Goal: Task Accomplishment & Management: Manage account settings

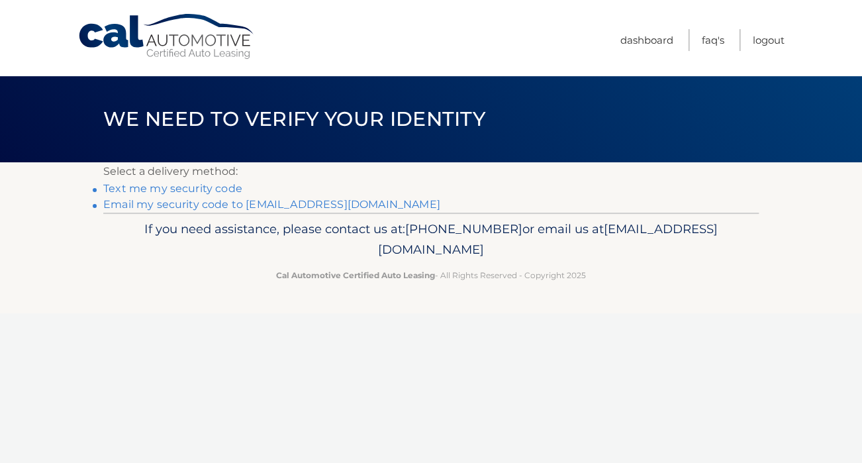
click at [206, 205] on link "**********" at bounding box center [271, 204] width 337 height 13
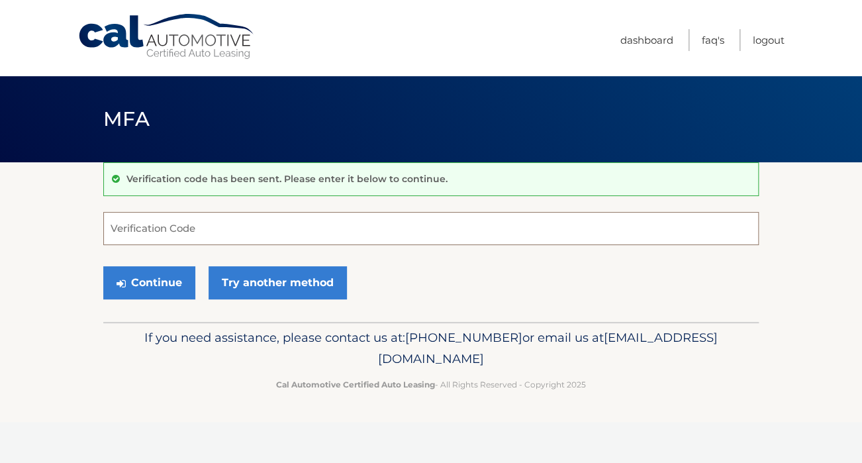
click at [185, 234] on input "Verification Code" at bounding box center [430, 228] width 655 height 33
click at [343, 232] on input "Verification Code" at bounding box center [430, 228] width 655 height 33
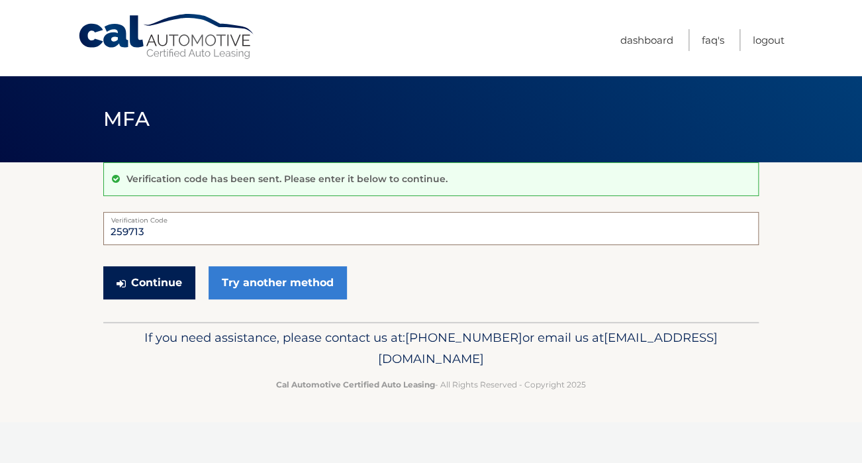
type input "259713"
click at [167, 282] on button "Continue" at bounding box center [149, 282] width 92 height 33
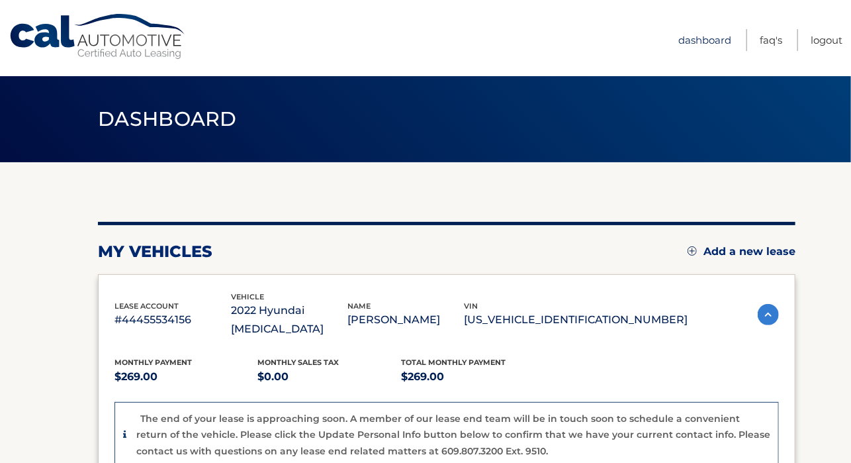
click at [679, 36] on link "Dashboard" at bounding box center [705, 40] width 53 height 22
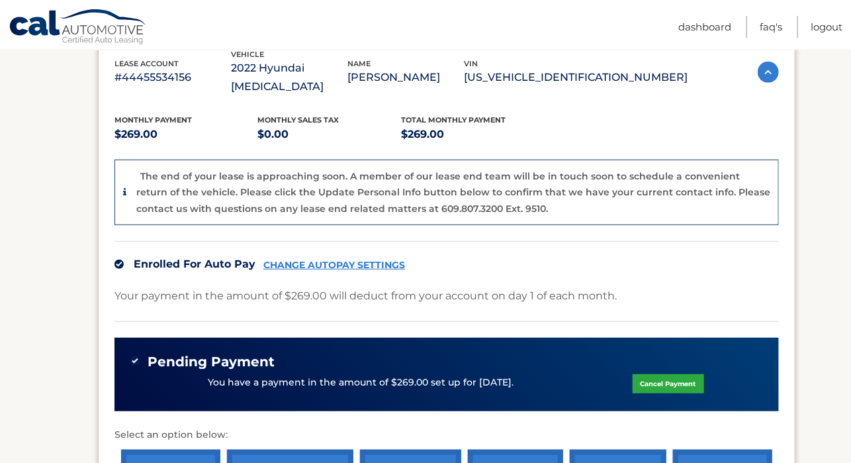
scroll to position [458, 0]
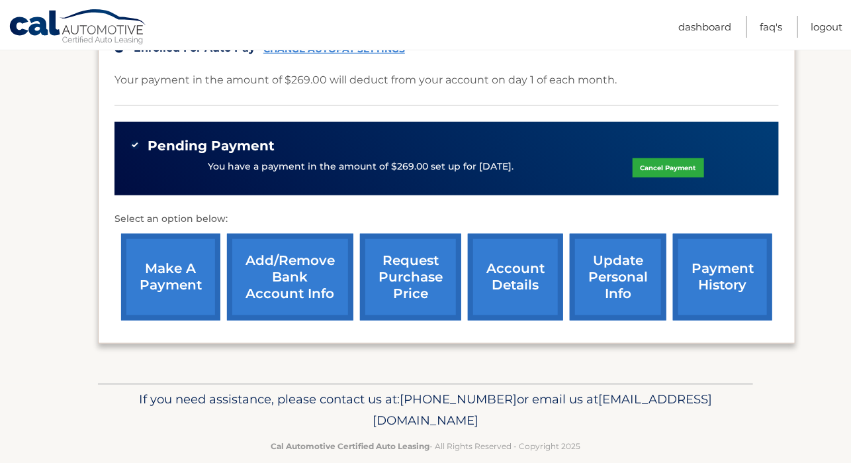
click at [527, 267] on link "account details" at bounding box center [515, 277] width 95 height 87
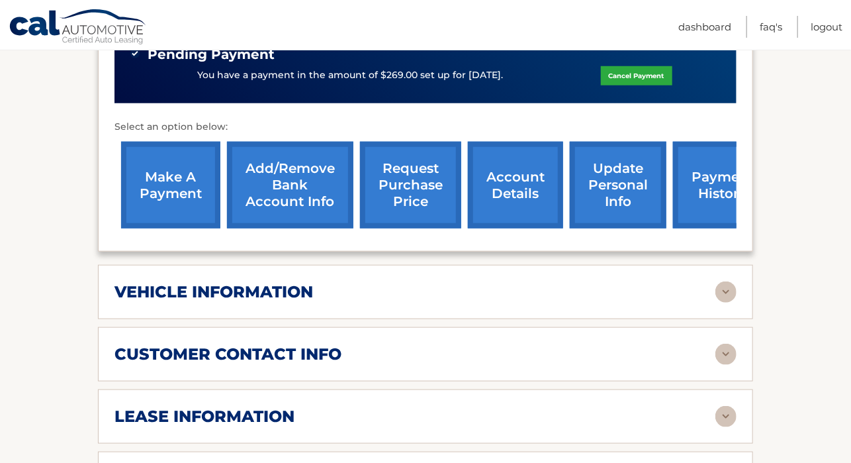
scroll to position [728, 0]
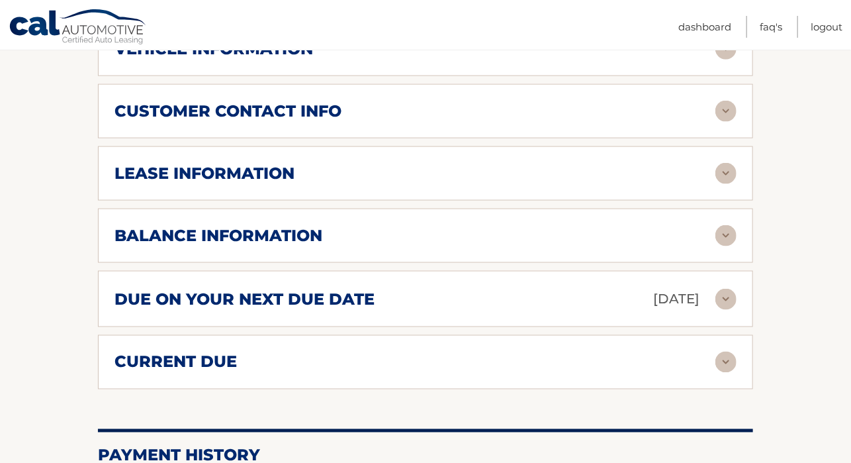
click at [721, 163] on img at bounding box center [726, 173] width 21 height 21
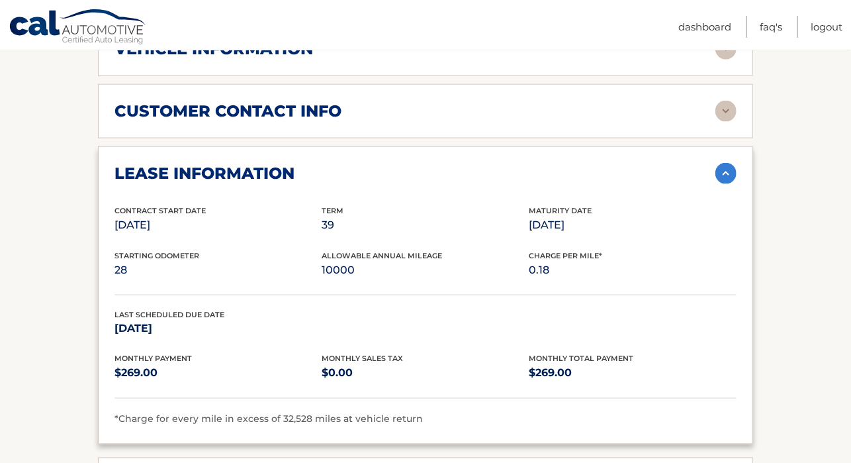
click at [727, 163] on img at bounding box center [726, 173] width 21 height 21
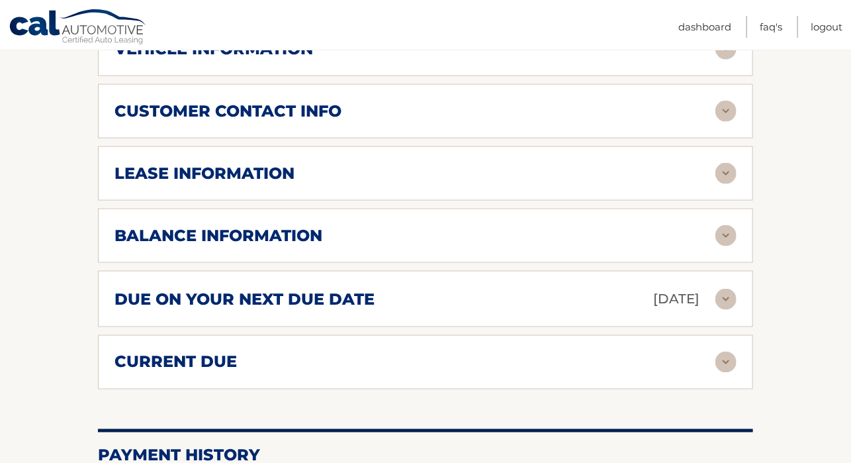
click at [724, 289] on img at bounding box center [726, 299] width 21 height 21
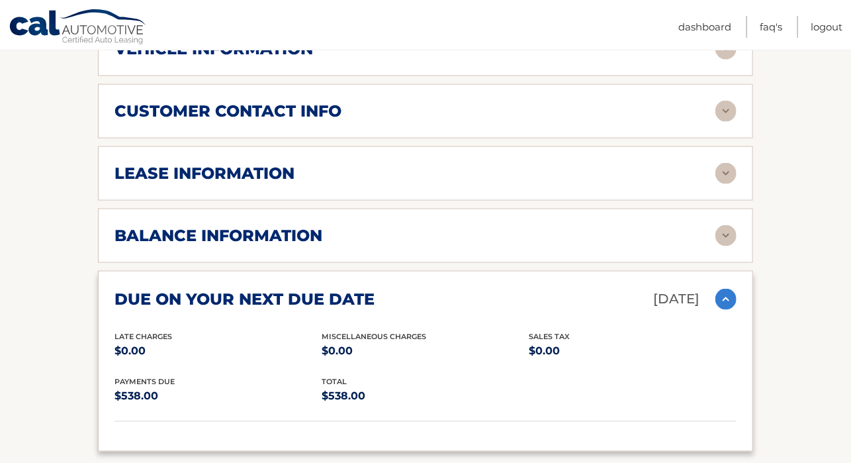
click at [731, 289] on img at bounding box center [726, 299] width 21 height 21
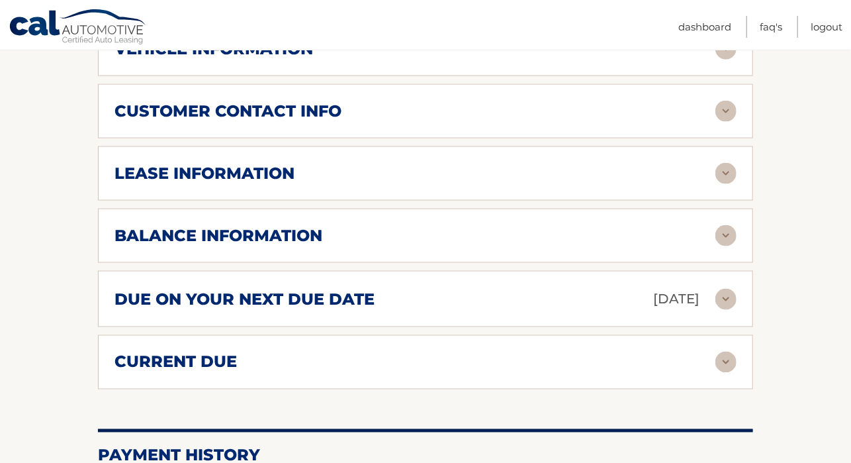
click at [724, 225] on img at bounding box center [726, 235] width 21 height 21
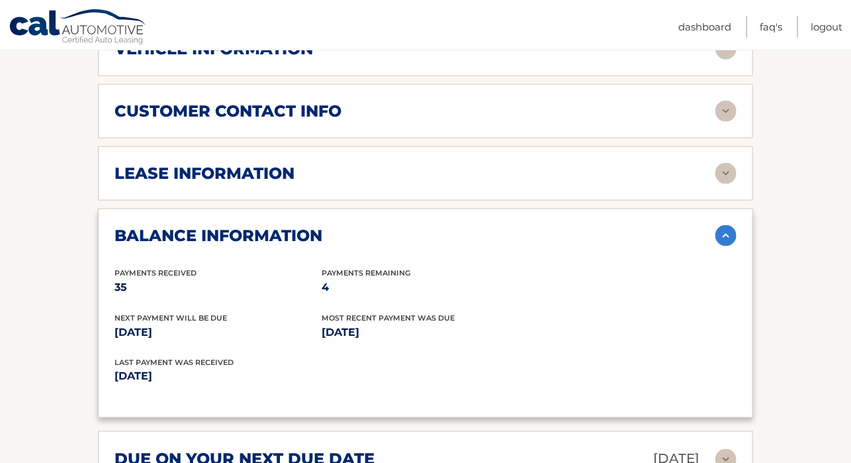
click at [727, 101] on img at bounding box center [726, 111] width 21 height 21
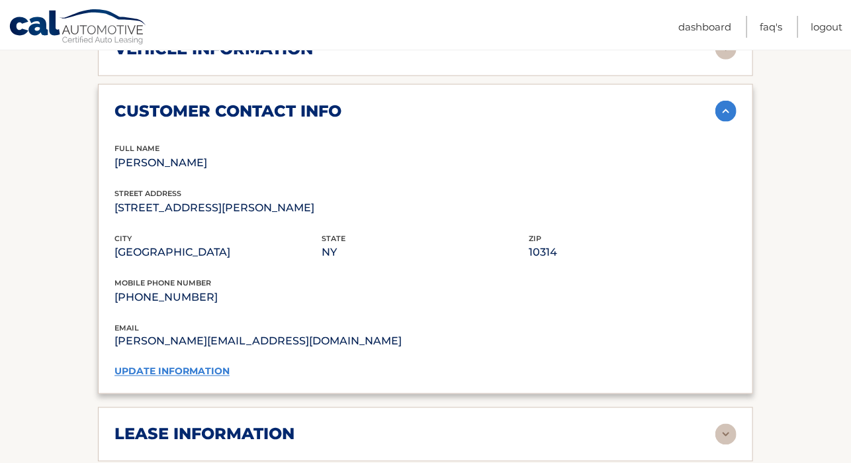
click at [718, 101] on img at bounding box center [726, 111] width 21 height 21
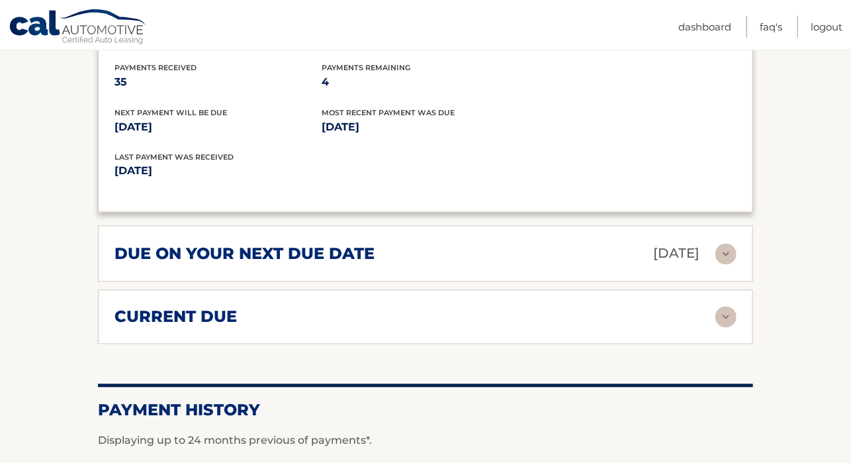
scroll to position [690, 0]
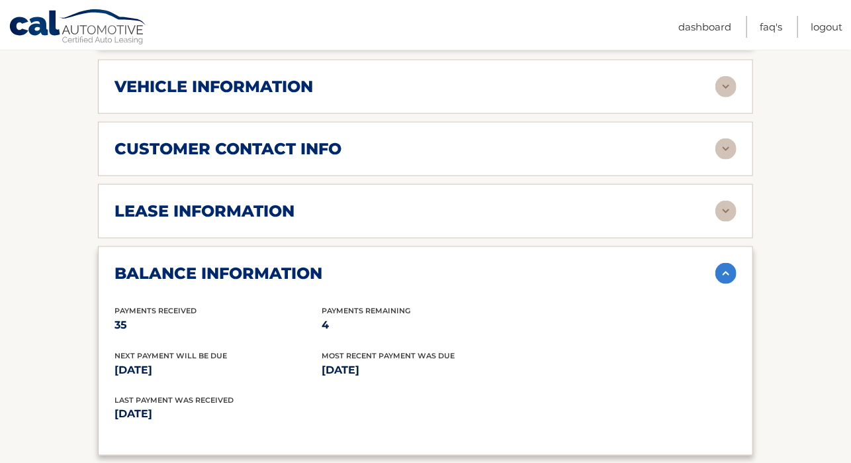
click at [723, 201] on img at bounding box center [726, 211] width 21 height 21
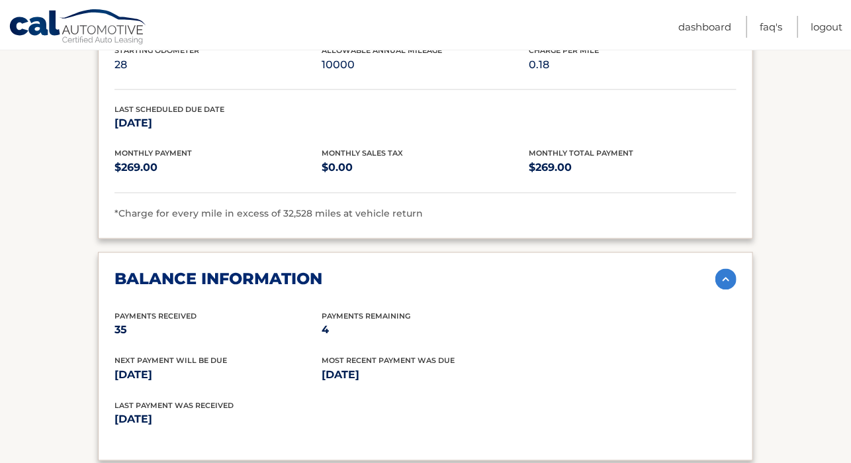
scroll to position [1176, 0]
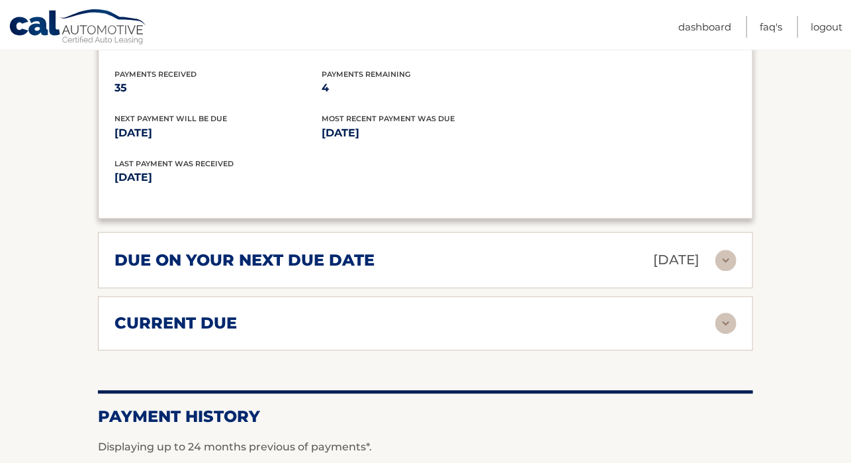
click at [730, 312] on img at bounding box center [726, 322] width 21 height 21
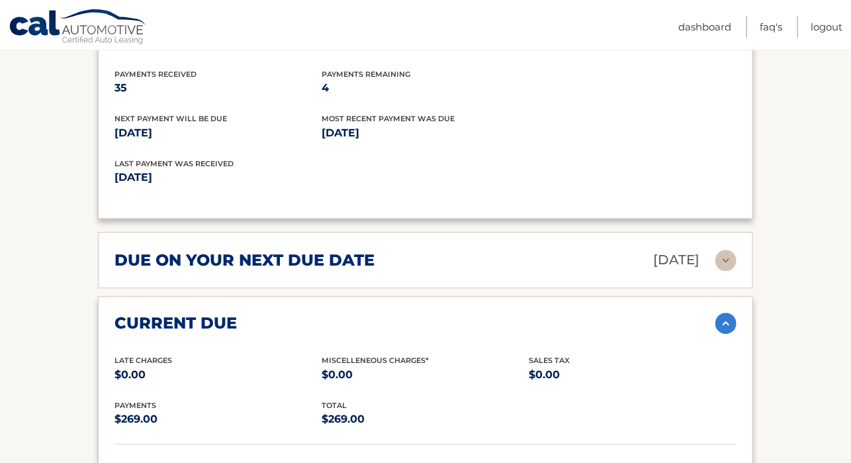
scroll to position [1419, 0]
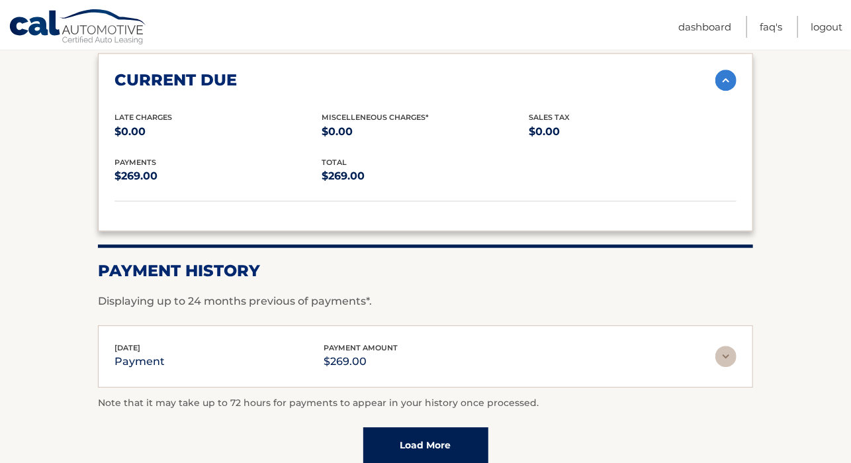
click at [392, 427] on link "Load More" at bounding box center [425, 445] width 125 height 36
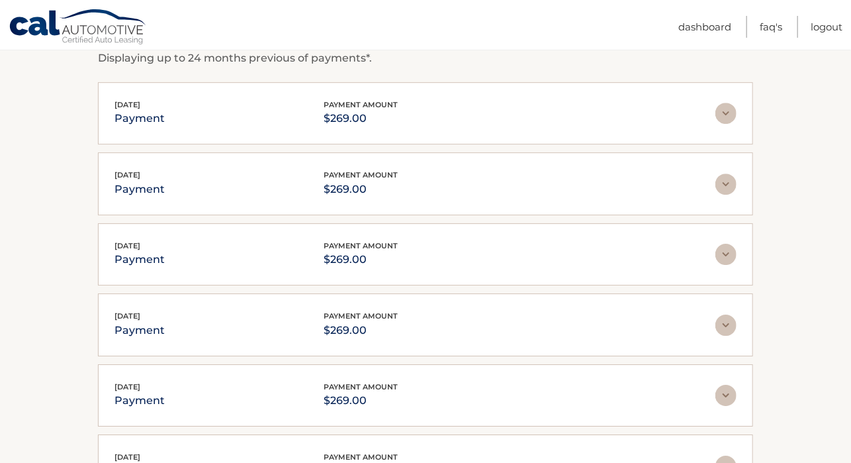
scroll to position [1869, 0]
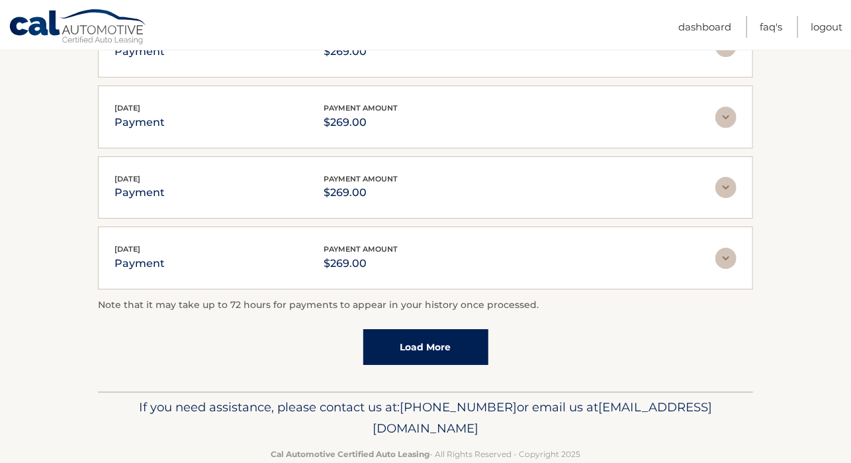
click at [398, 329] on link "Load More" at bounding box center [425, 347] width 125 height 36
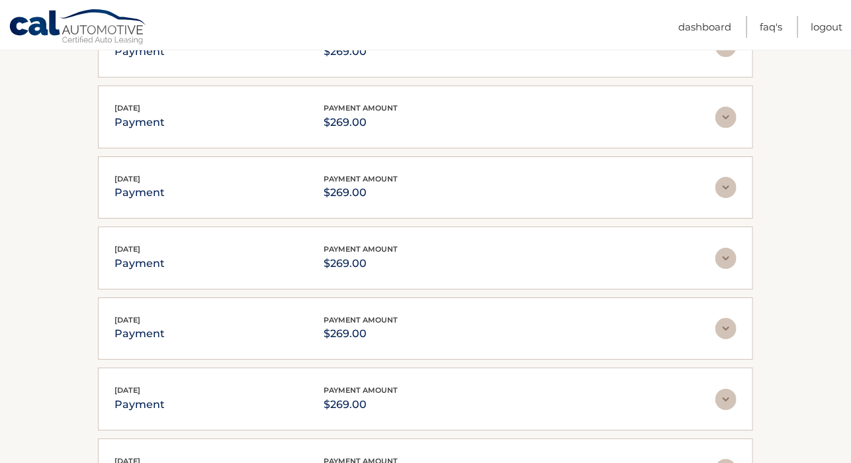
scroll to position [2219, 0]
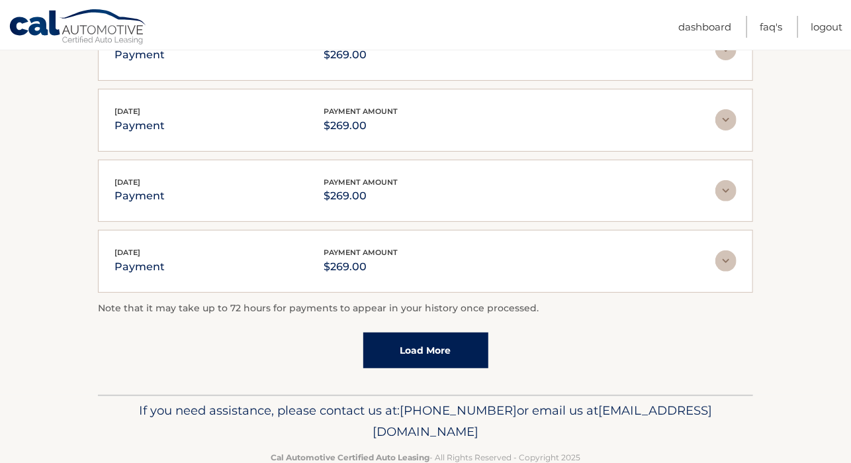
click at [397, 332] on link "Load More" at bounding box center [425, 350] width 125 height 36
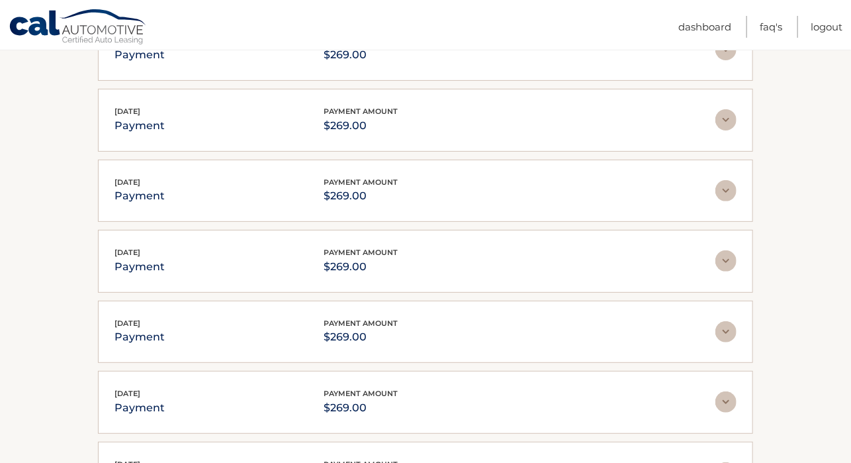
scroll to position [2569, 0]
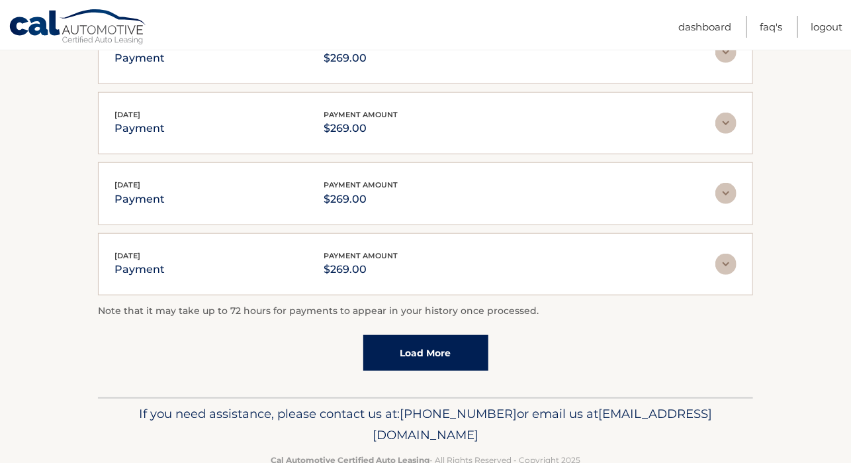
click at [397, 335] on link "Load More" at bounding box center [425, 353] width 125 height 36
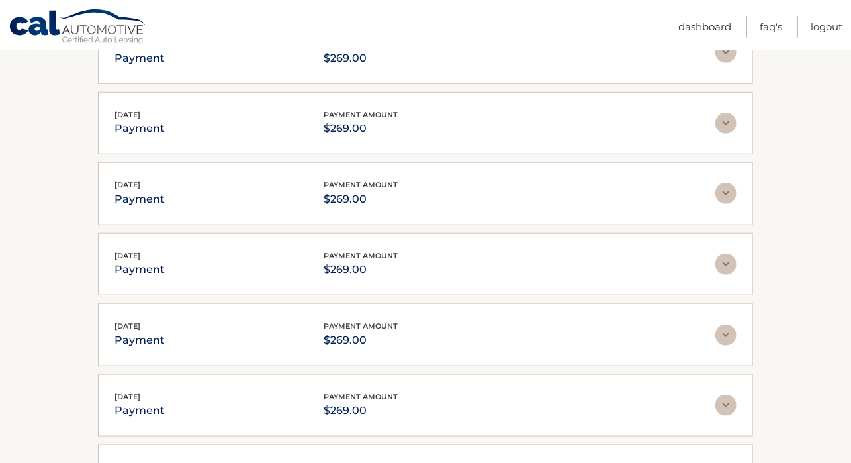
scroll to position [2918, 0]
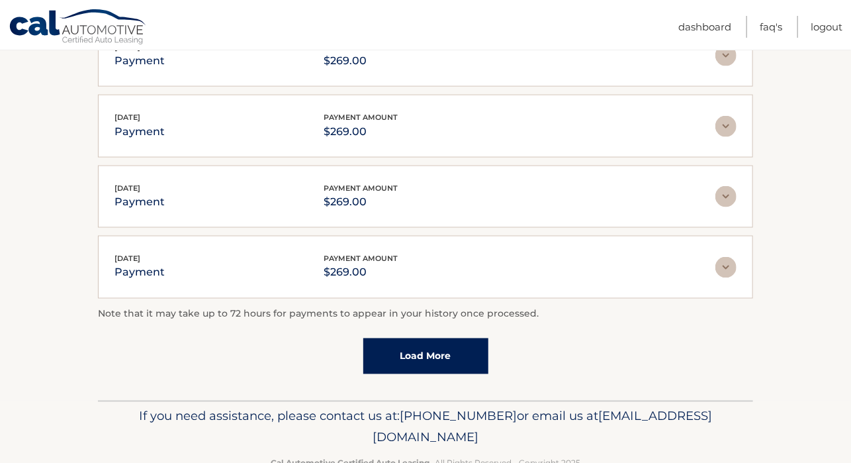
click at [400, 338] on link "Load More" at bounding box center [425, 356] width 125 height 36
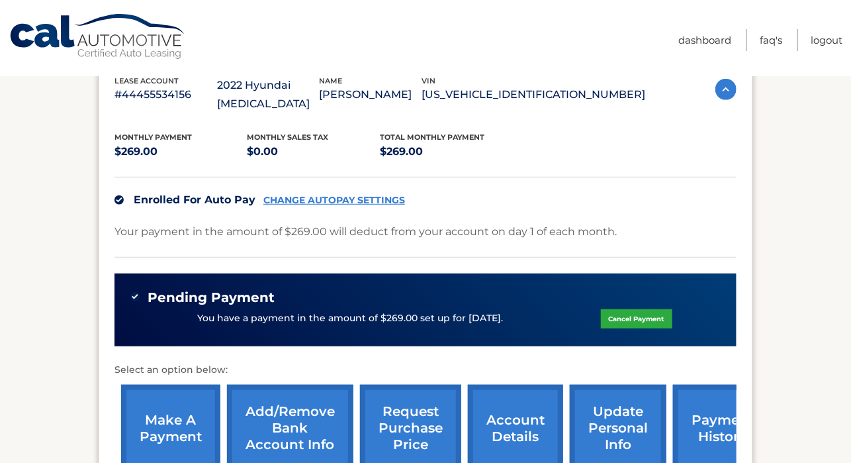
scroll to position [0, 0]
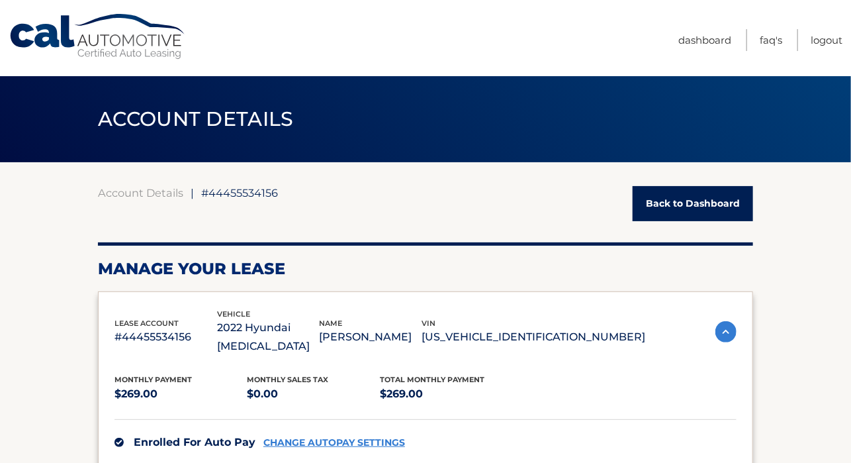
click at [134, 328] on p "#44455534156" at bounding box center [166, 337] width 103 height 19
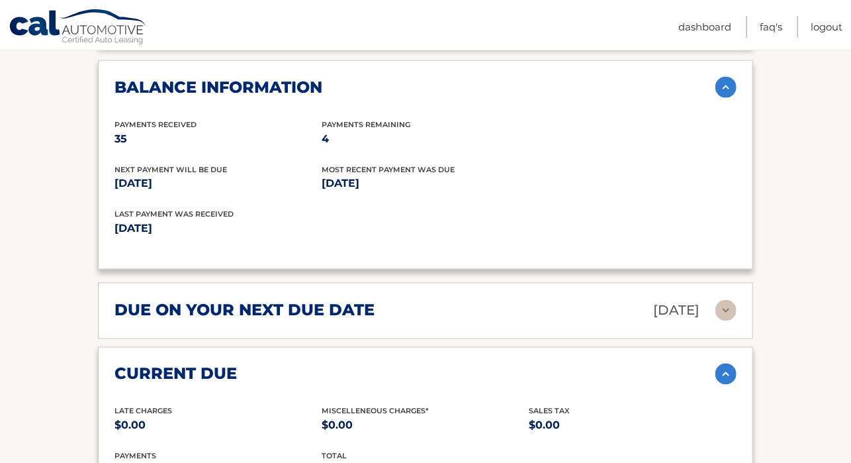
scroll to position [759, 0]
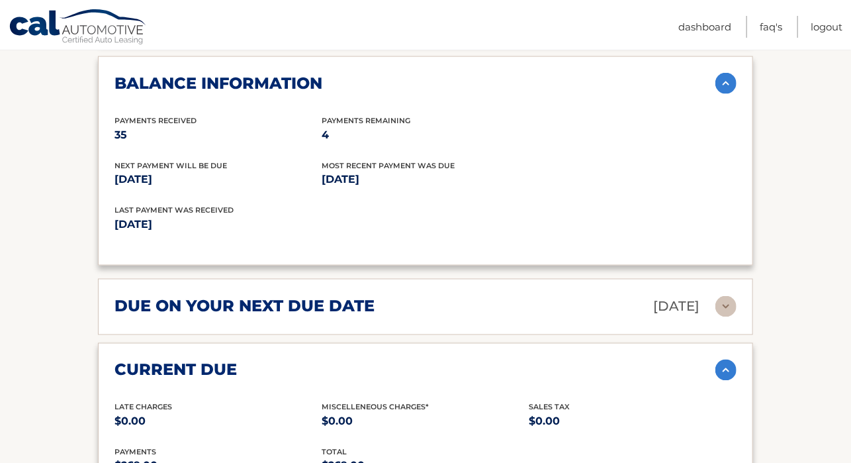
click at [723, 296] on img at bounding box center [726, 306] width 21 height 21
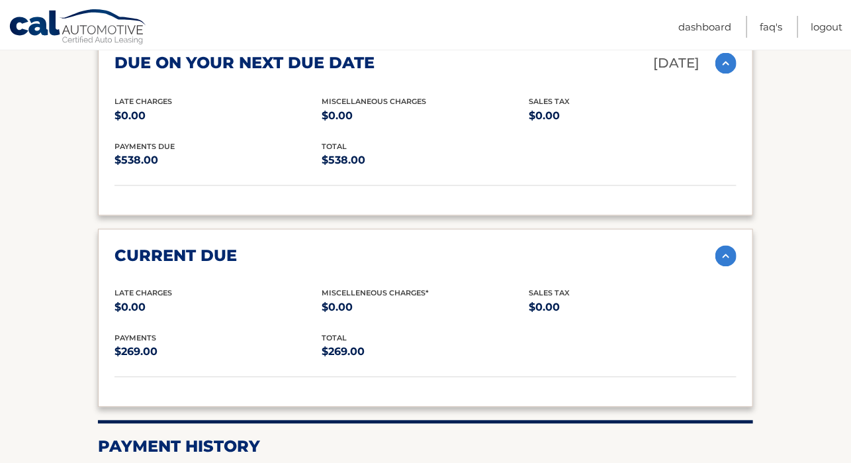
scroll to position [1245, 0]
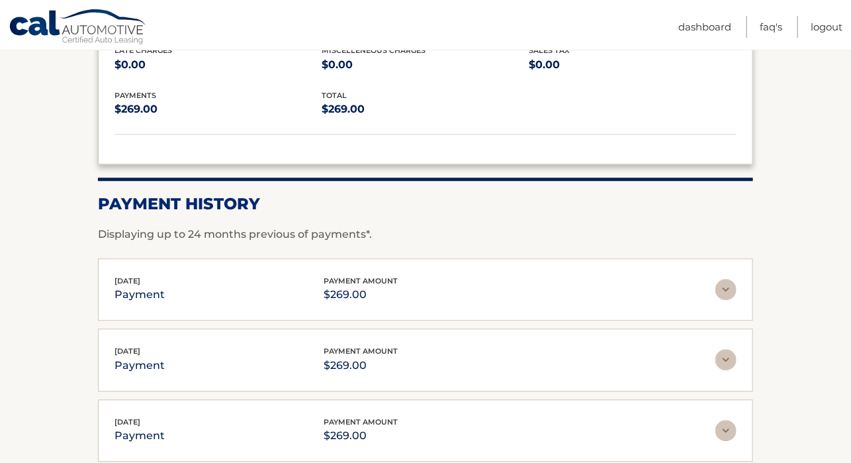
click at [722, 279] on img at bounding box center [726, 289] width 21 height 21
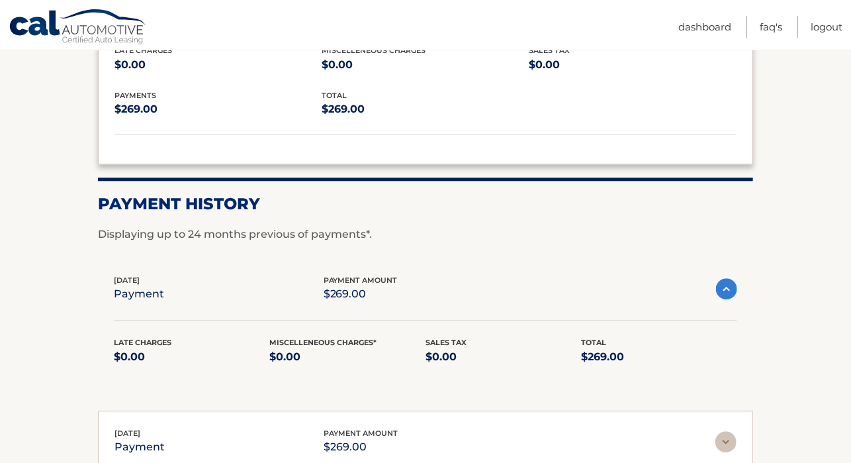
click at [728, 278] on img at bounding box center [726, 288] width 21 height 21
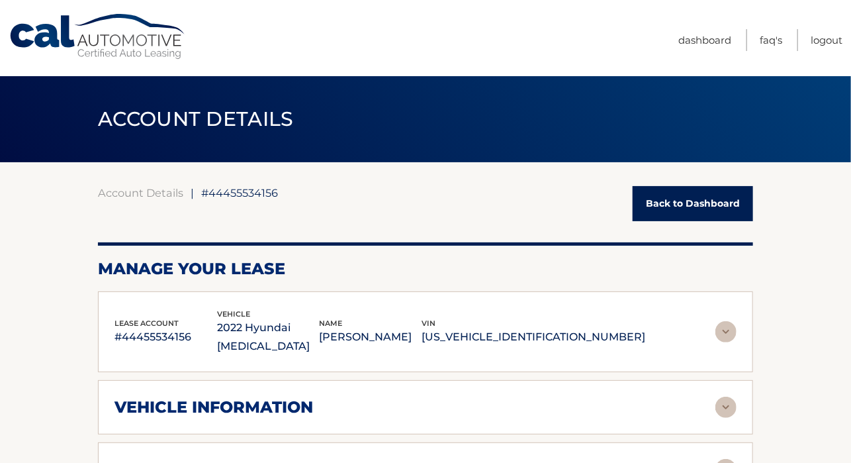
scroll to position [242, 0]
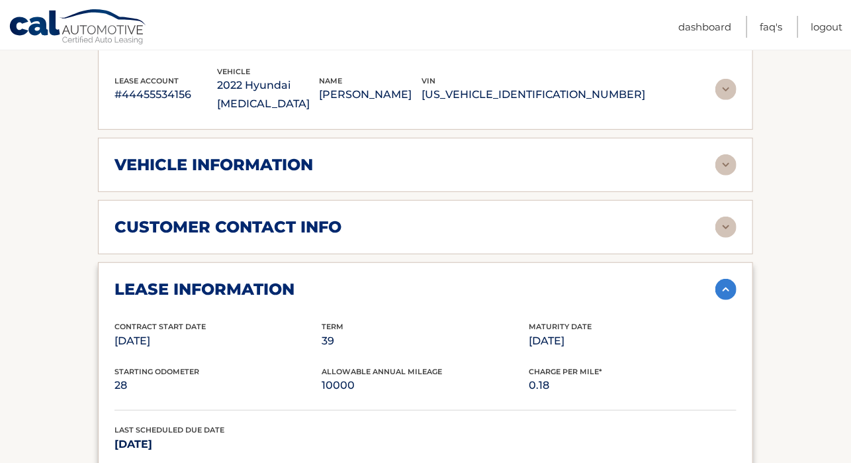
click at [720, 79] on img at bounding box center [726, 89] width 21 height 21
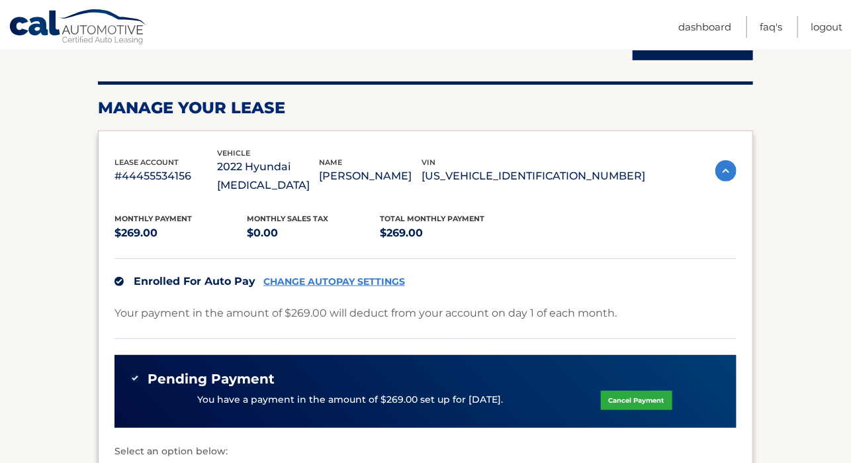
scroll to position [174, 0]
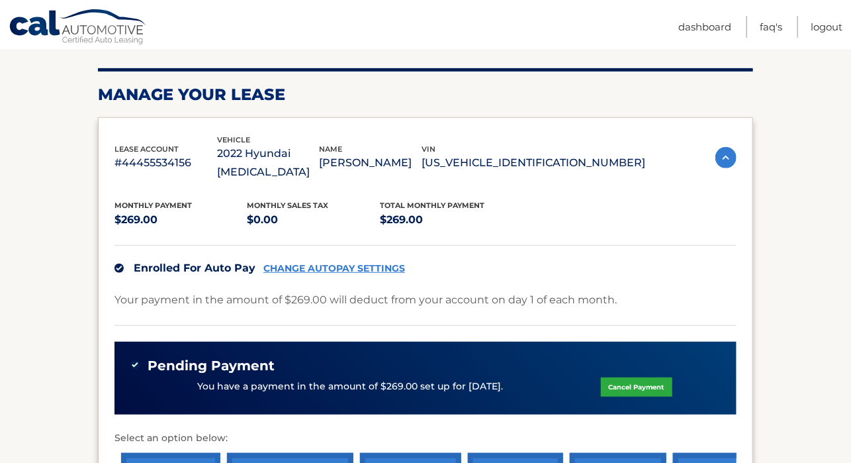
click at [734, 148] on img at bounding box center [726, 157] width 21 height 21
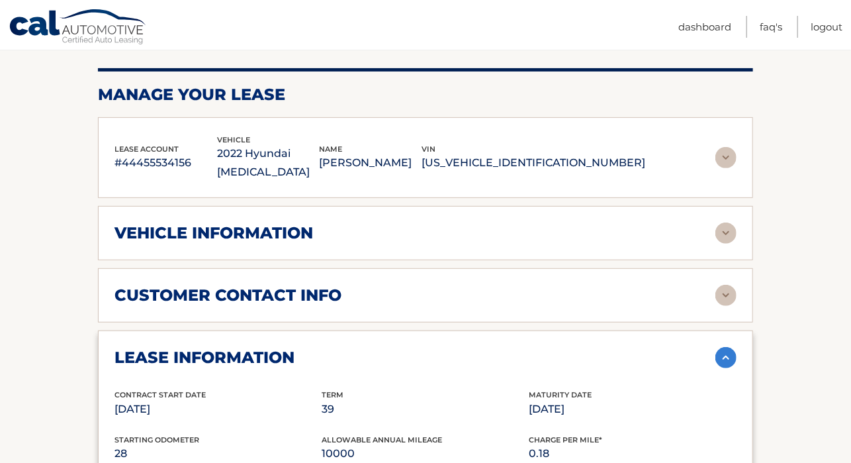
click at [720, 222] on img at bounding box center [726, 232] width 21 height 21
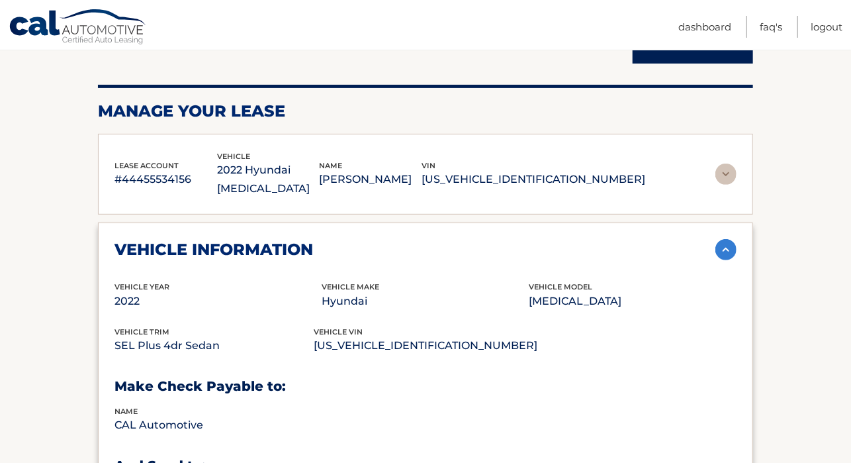
scroll to position [115, 0]
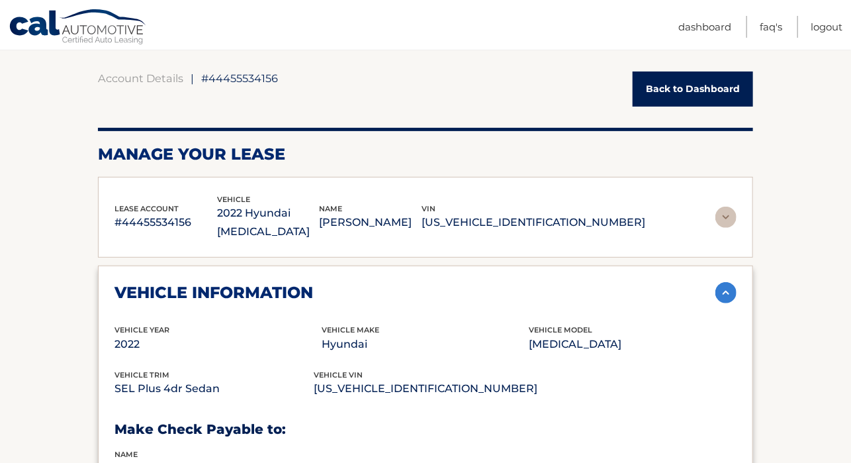
click at [724, 207] on img at bounding box center [726, 217] width 21 height 21
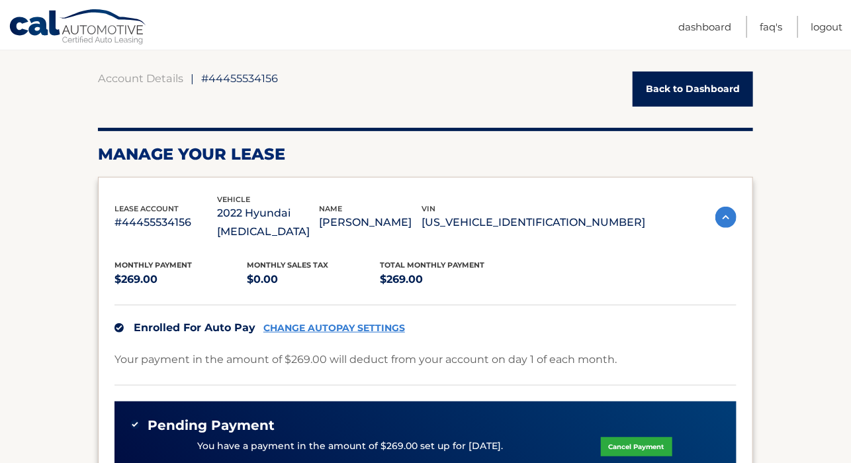
click at [724, 207] on img at bounding box center [726, 217] width 21 height 21
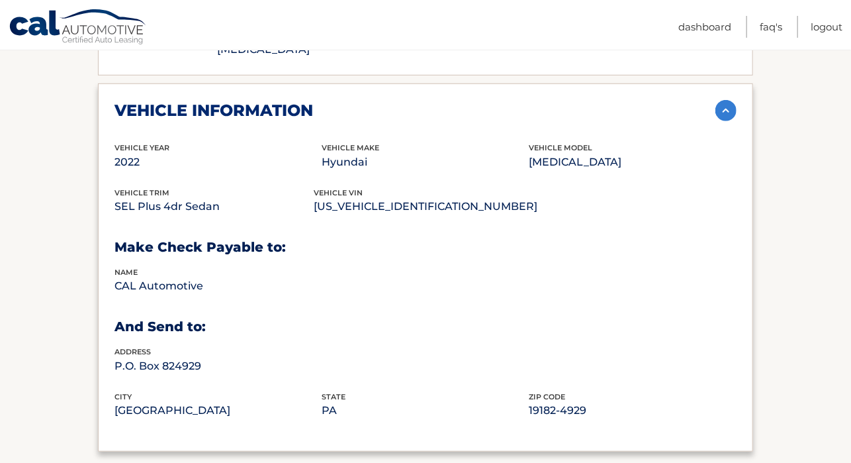
scroll to position [283, 0]
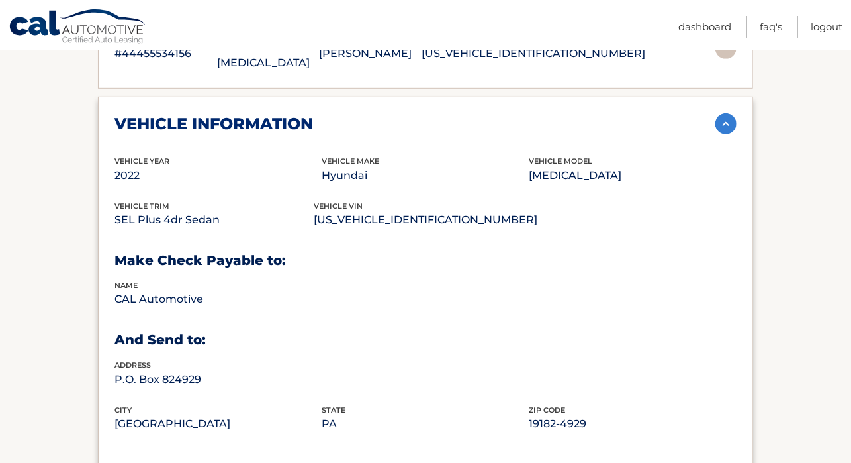
click at [720, 113] on img at bounding box center [726, 123] width 21 height 21
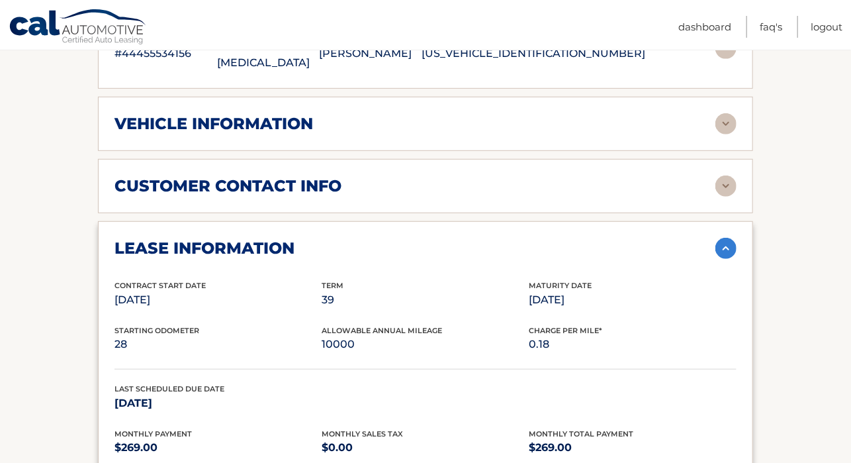
click at [729, 175] on img at bounding box center [726, 185] width 21 height 21
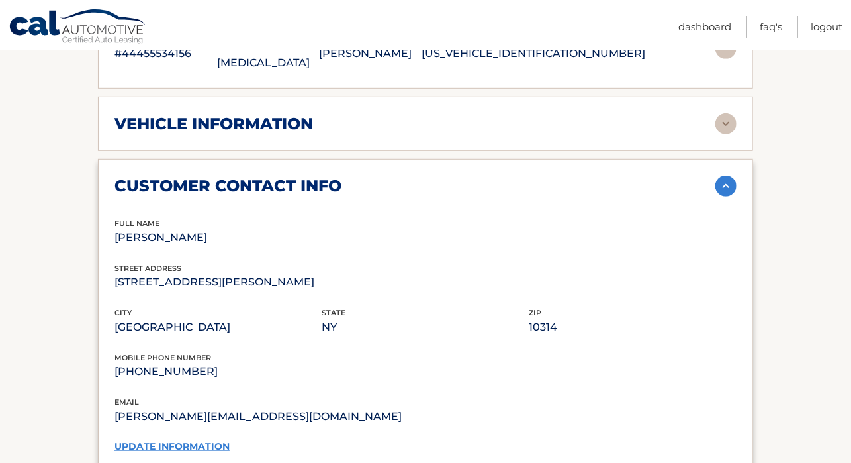
click at [728, 175] on img at bounding box center [726, 185] width 21 height 21
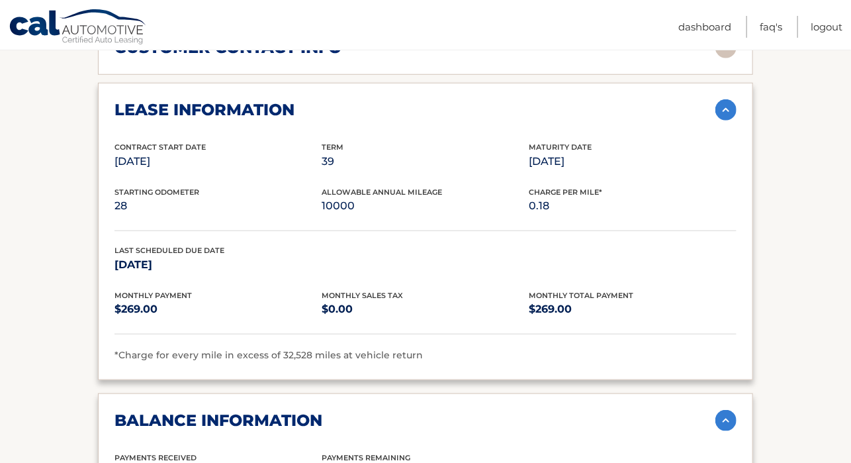
scroll to position [429, 0]
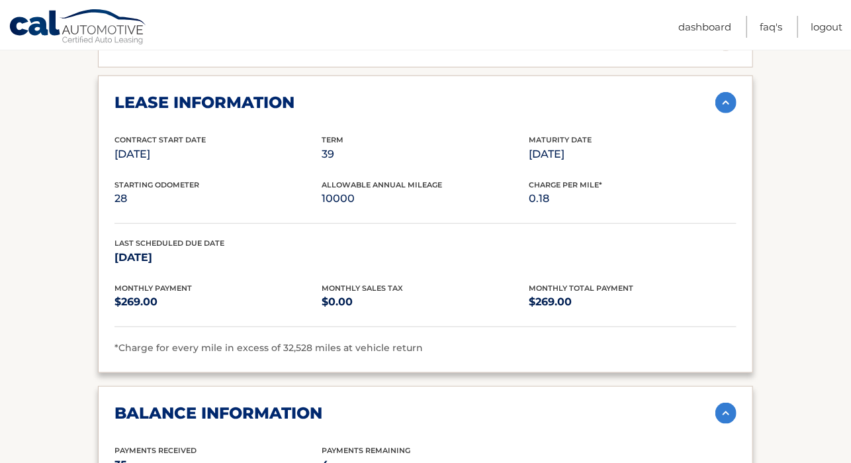
click at [728, 92] on img at bounding box center [726, 102] width 21 height 21
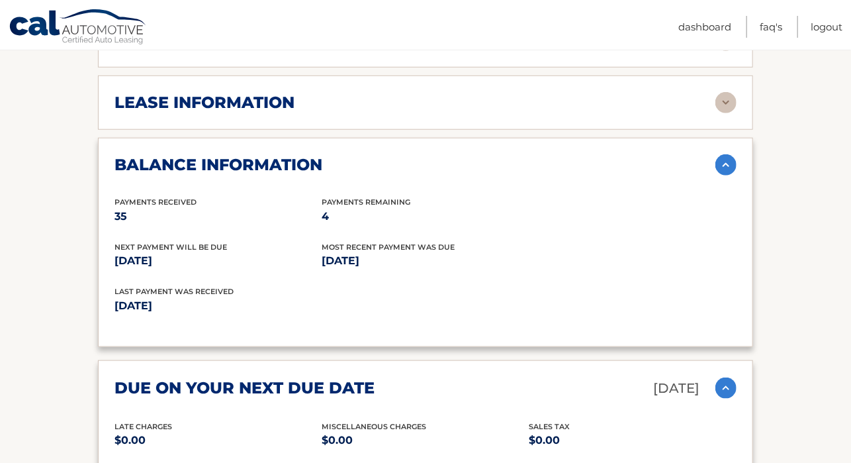
scroll to position [187, 0]
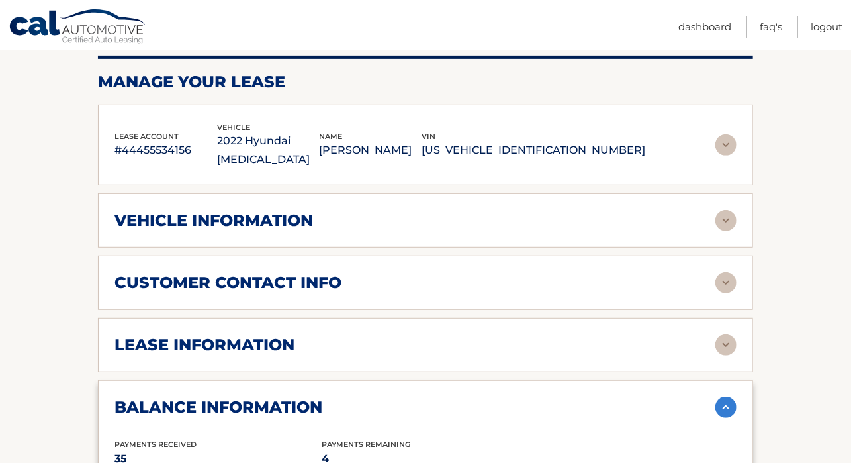
click at [726, 397] on img at bounding box center [726, 407] width 21 height 21
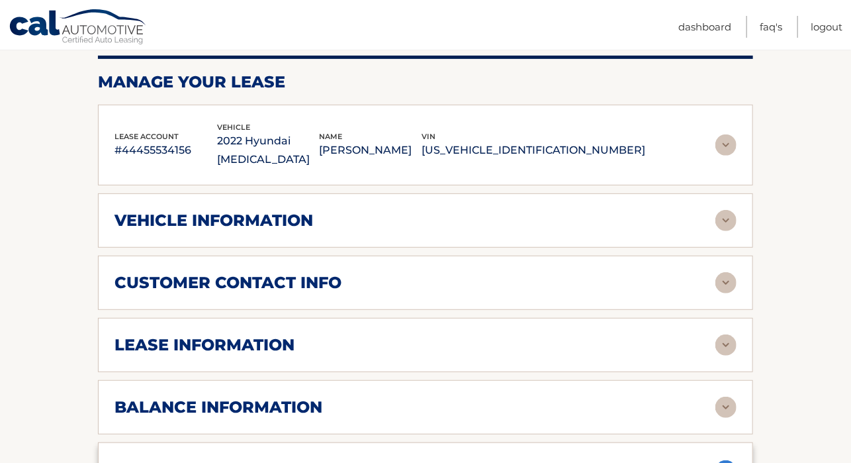
scroll to position [429, 0]
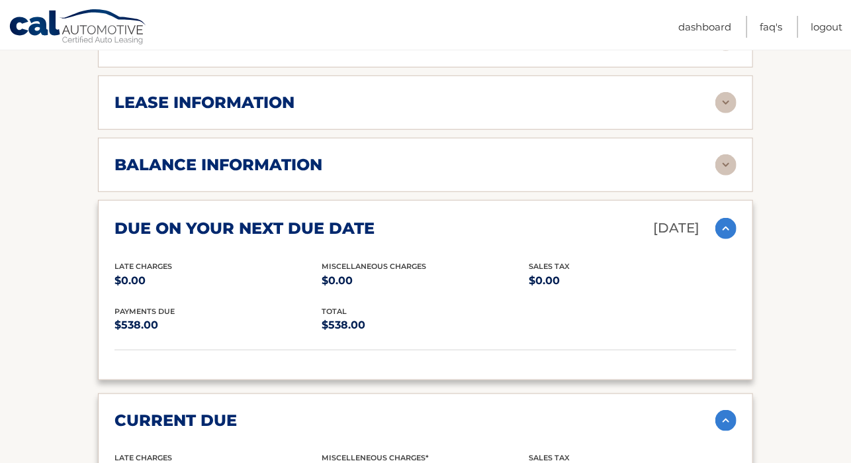
click at [729, 218] on img at bounding box center [726, 228] width 21 height 21
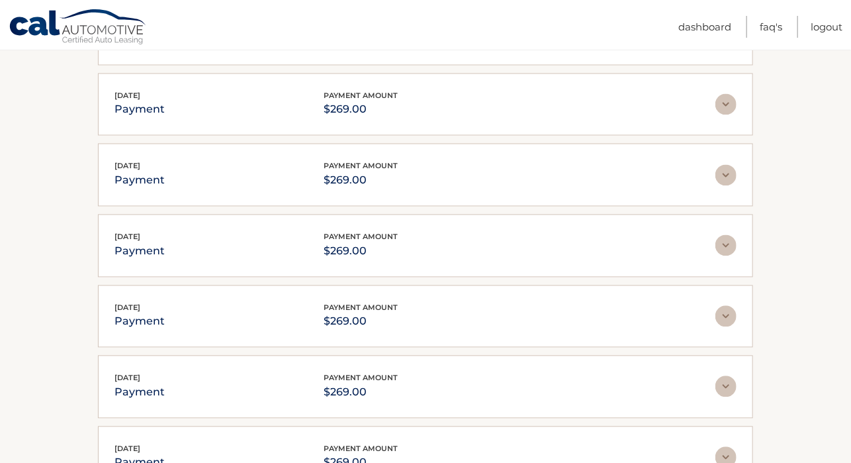
scroll to position [790, 0]
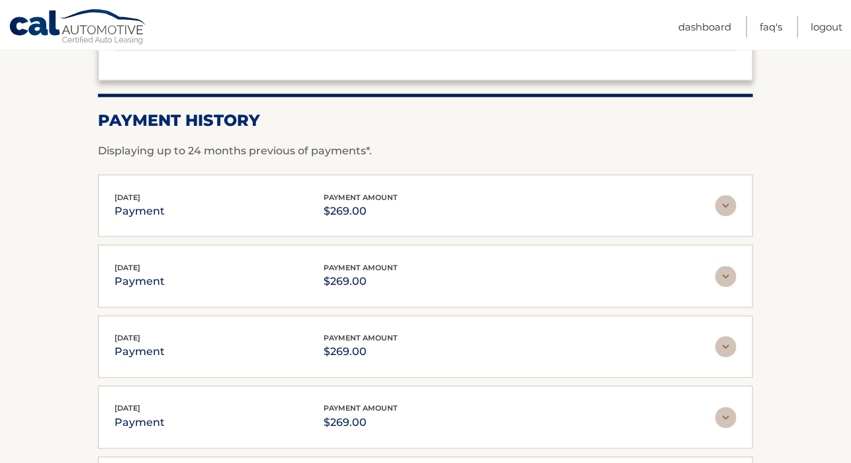
click at [732, 195] on img at bounding box center [726, 205] width 21 height 21
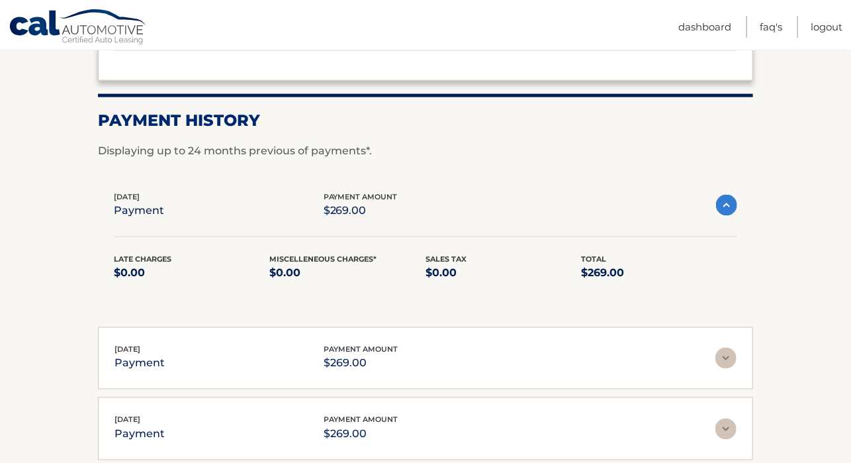
click at [727, 348] on img at bounding box center [726, 358] width 21 height 21
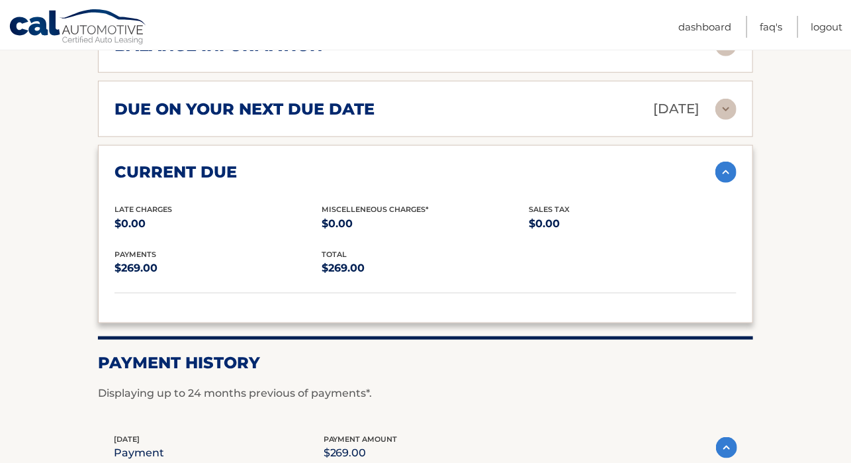
scroll to position [62, 0]
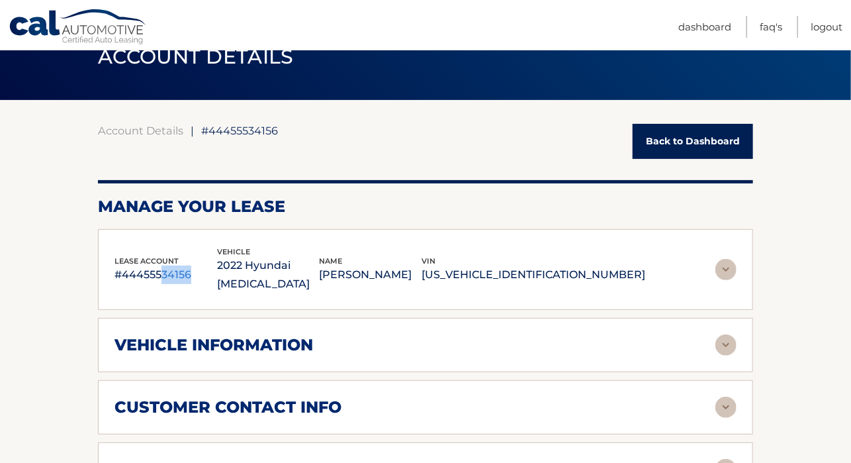
drag, startPoint x: 162, startPoint y: 266, endPoint x: 198, endPoint y: 266, distance: 36.4
click at [198, 266] on p "#44455534156" at bounding box center [166, 274] width 103 height 19
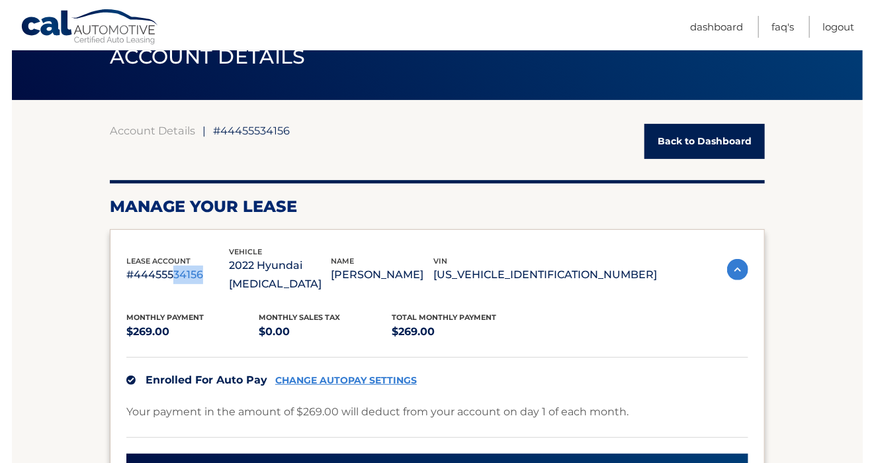
scroll to position [305, 0]
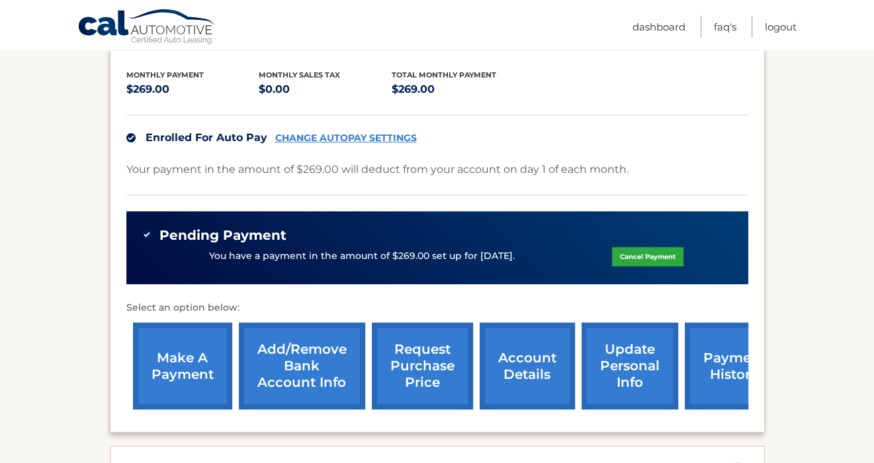
click at [627, 345] on link "update personal info" at bounding box center [630, 365] width 97 height 87
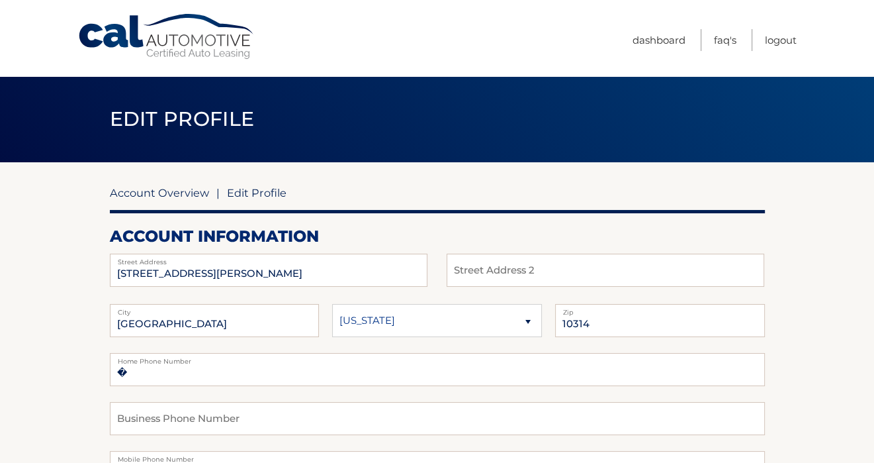
click at [164, 197] on link "Account Overview" at bounding box center [159, 192] width 99 height 13
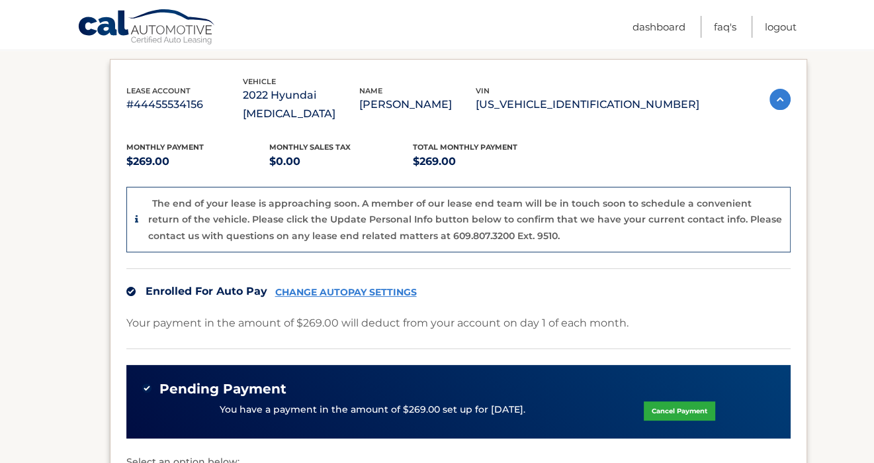
scroll to position [458, 0]
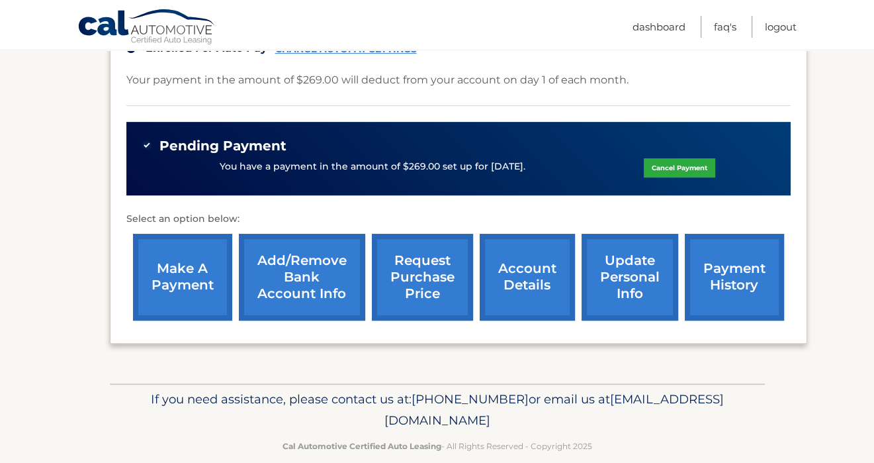
click at [508, 263] on link "account details" at bounding box center [527, 277] width 95 height 87
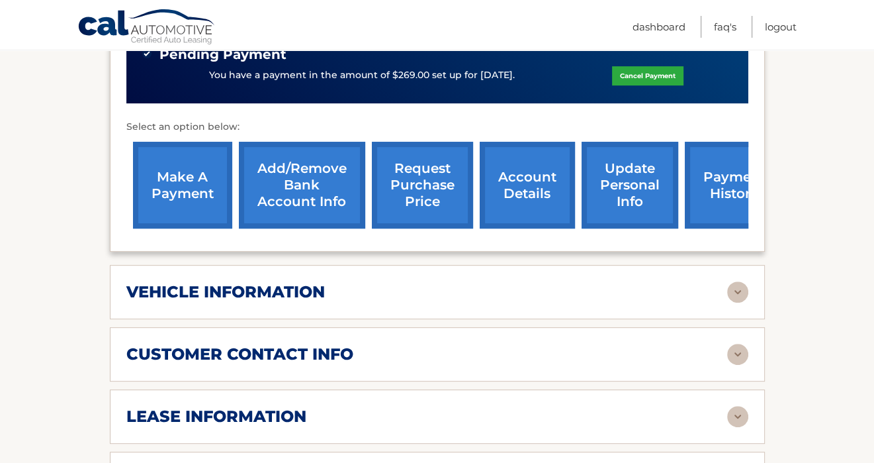
scroll to position [728, 0]
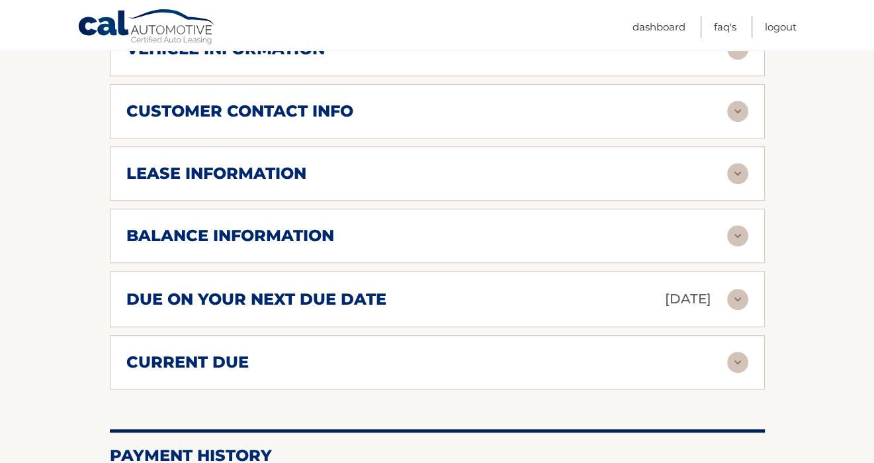
click at [736, 163] on img at bounding box center [738, 173] width 21 height 21
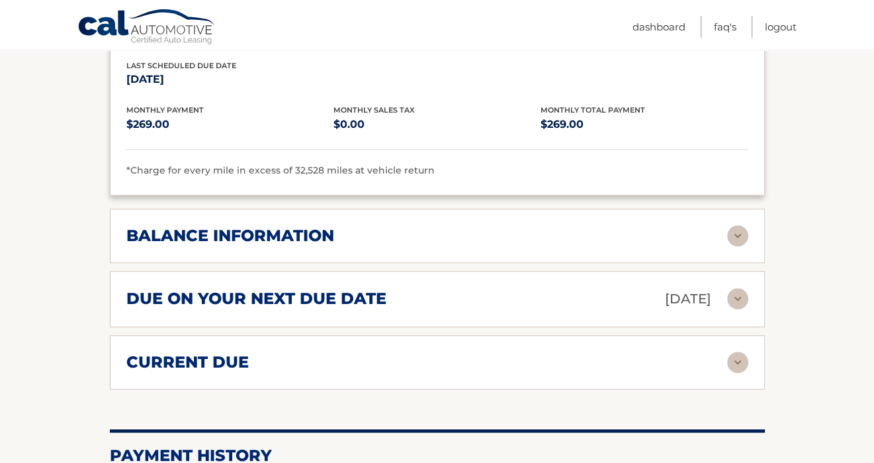
scroll to position [987, 0]
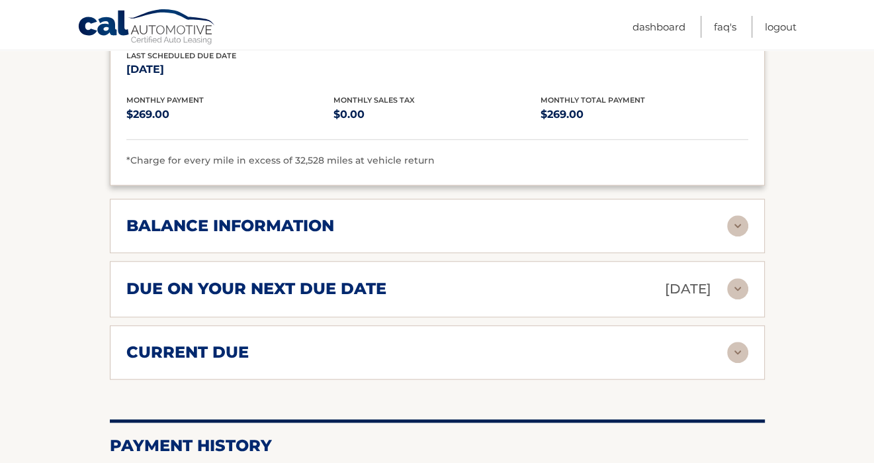
click at [735, 278] on img at bounding box center [738, 288] width 21 height 21
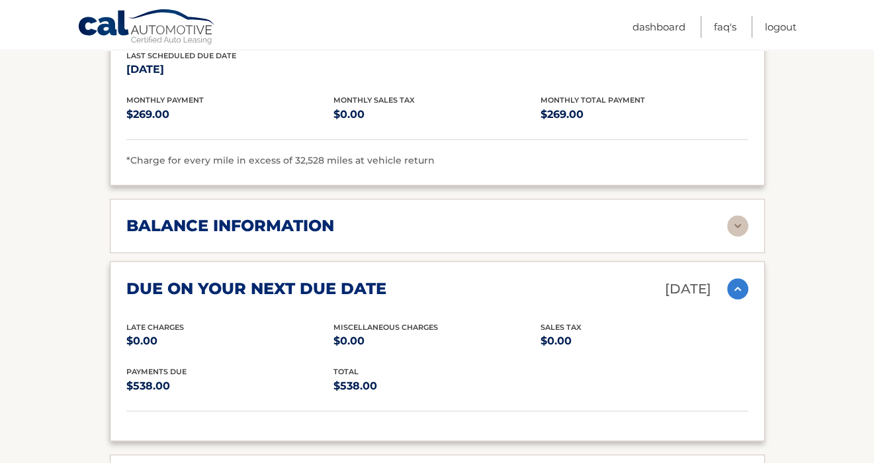
click at [736, 278] on img at bounding box center [738, 288] width 21 height 21
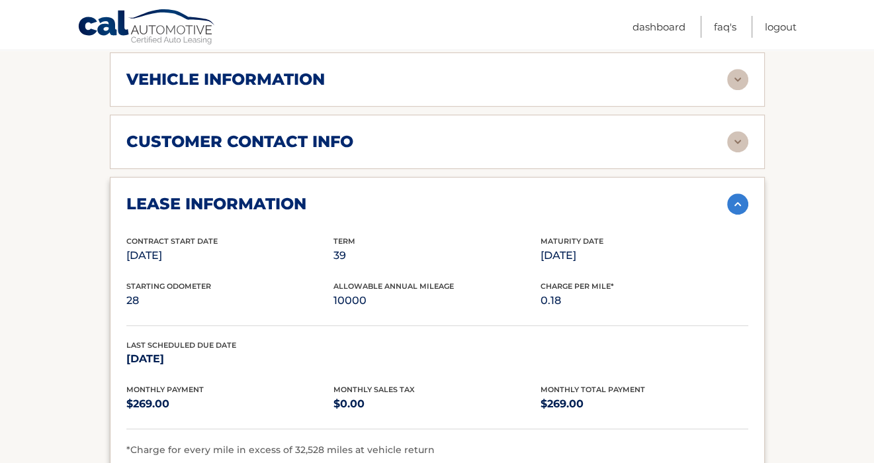
scroll to position [660, 0]
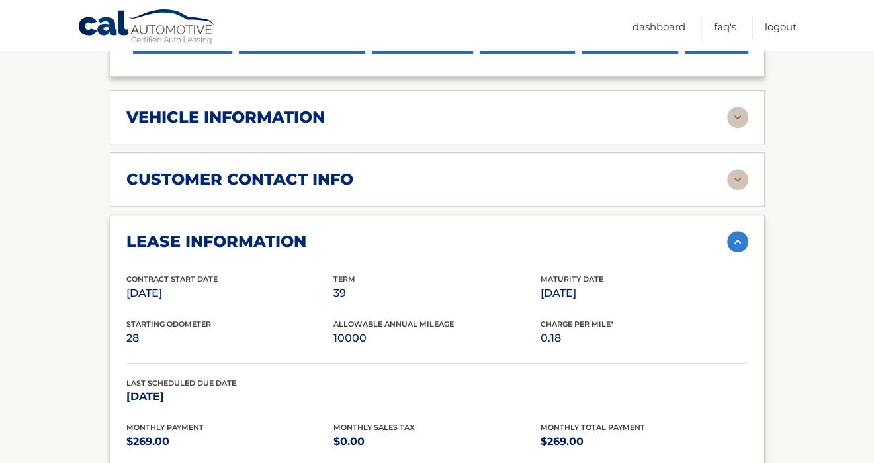
click at [740, 231] on img at bounding box center [738, 241] width 21 height 21
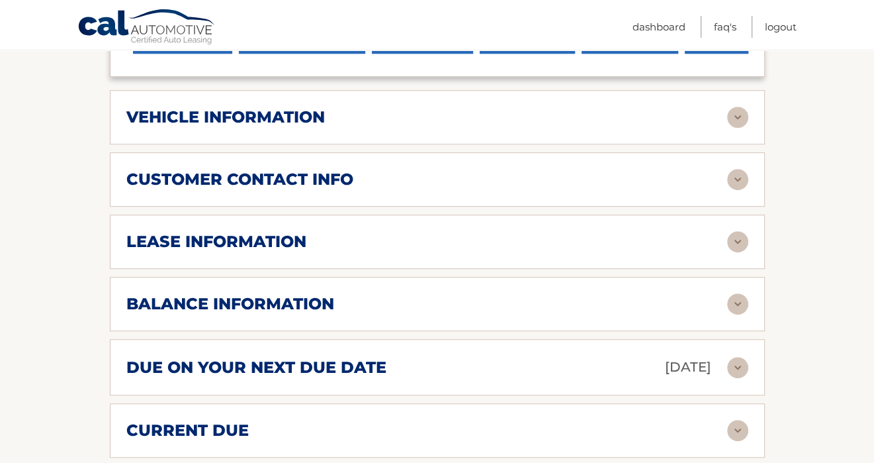
click at [737, 169] on img at bounding box center [738, 179] width 21 height 21
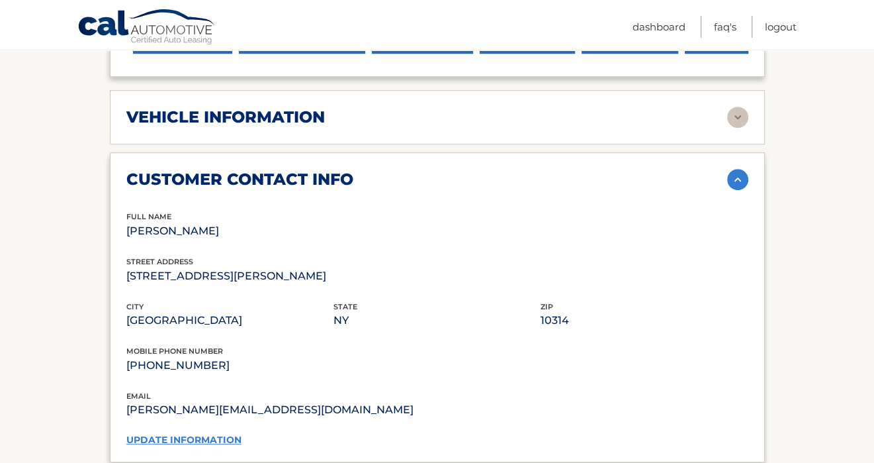
click at [737, 169] on img at bounding box center [738, 179] width 21 height 21
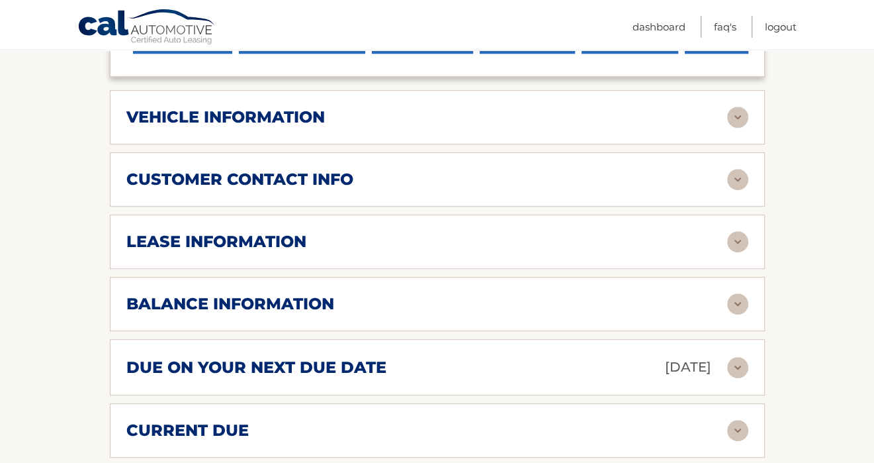
click at [736, 107] on img at bounding box center [738, 117] width 21 height 21
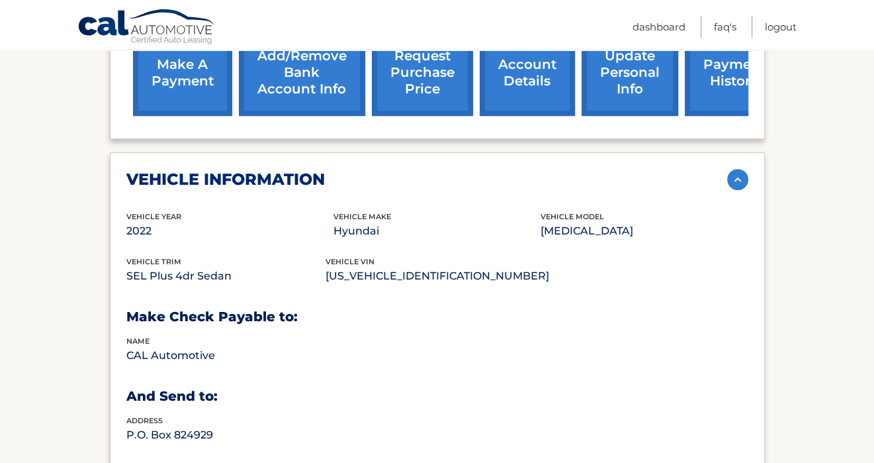
scroll to position [565, 0]
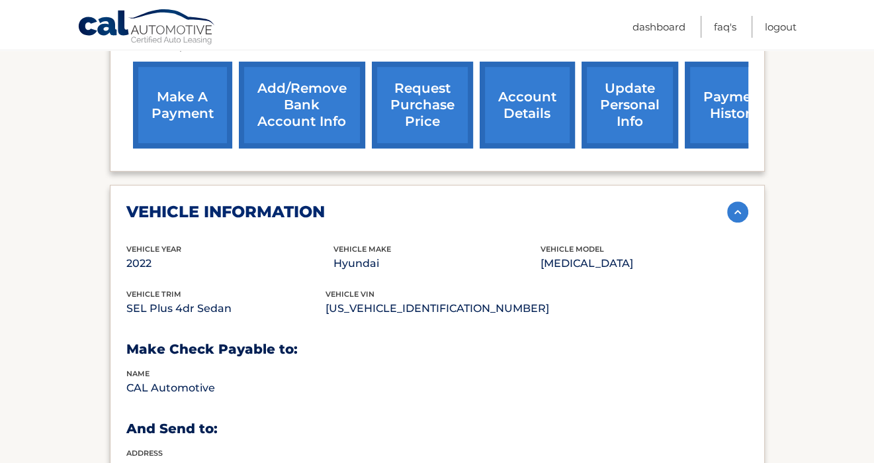
click at [741, 201] on img at bounding box center [738, 211] width 21 height 21
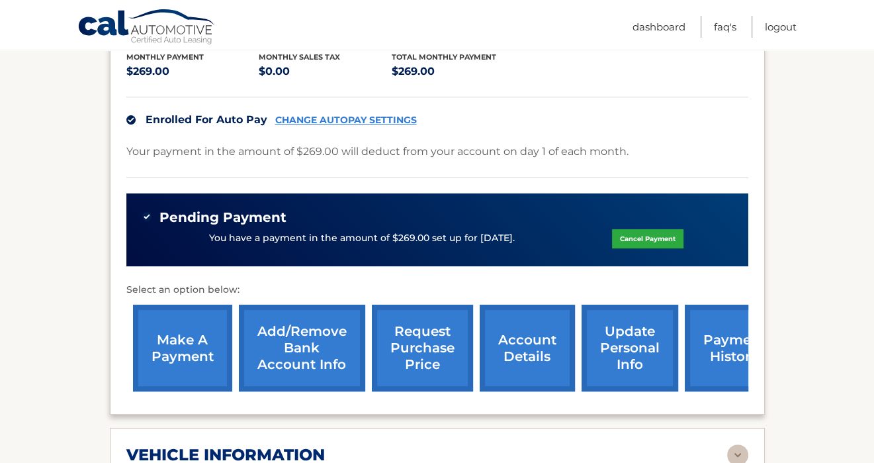
scroll to position [79, 0]
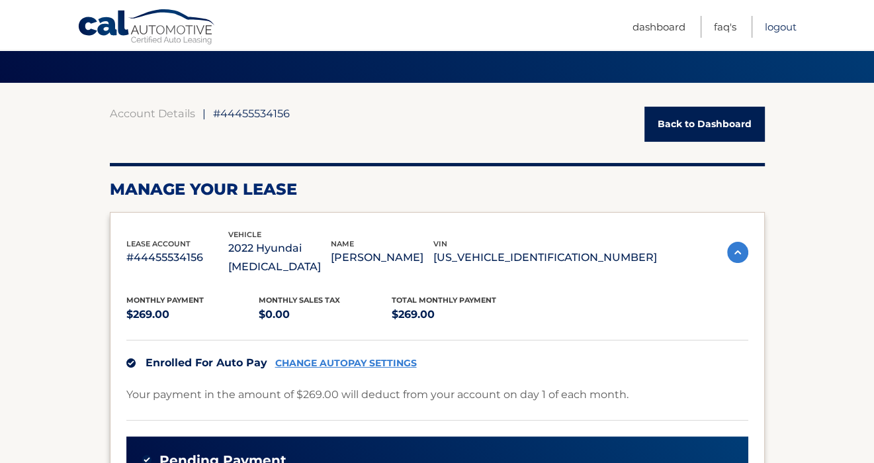
click at [768, 28] on link "Logout" at bounding box center [781, 27] width 32 height 22
